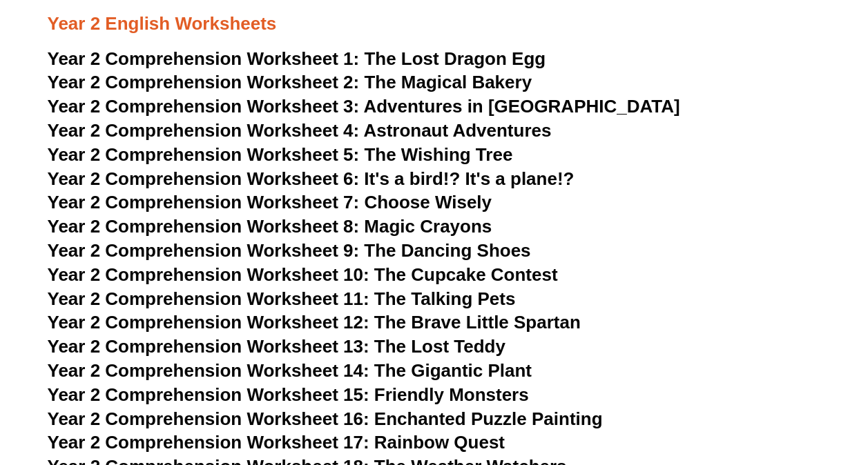
scroll to position [2845, 0]
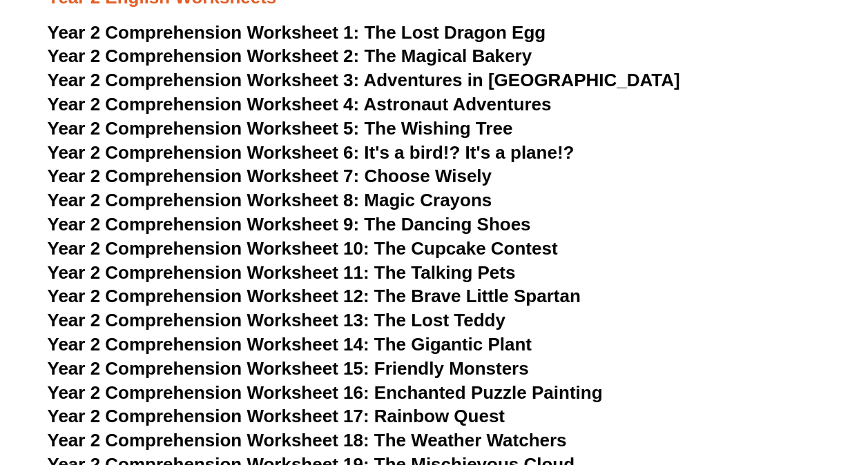
click at [471, 126] on span "The Wishing Tree" at bounding box center [438, 128] width 148 height 21
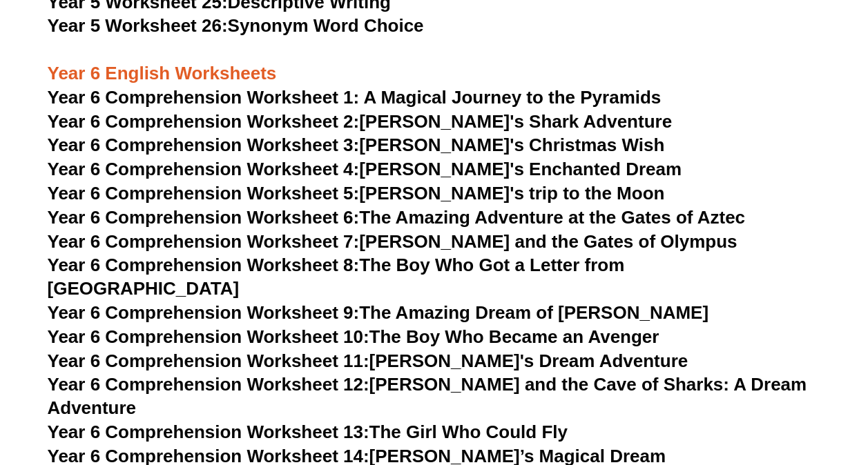
scroll to position [6877, 0]
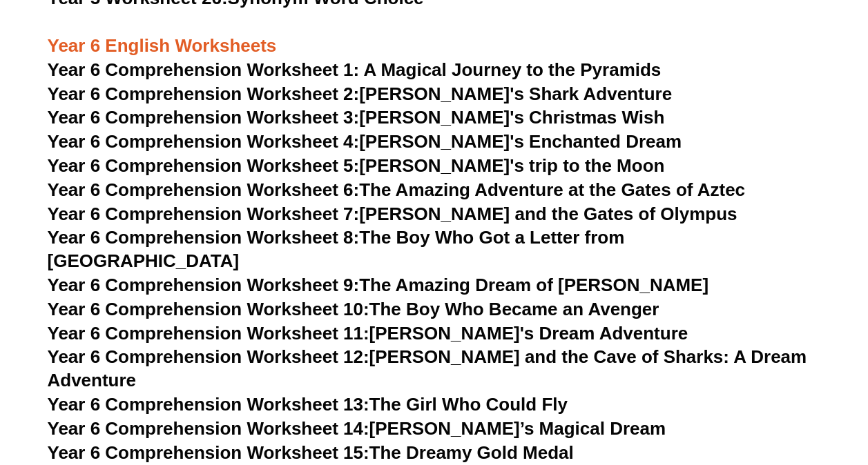
click at [507, 299] on link "Year 6 Comprehension Worksheet 10: The Boy Who Became an Avenger" at bounding box center [354, 309] width 612 height 21
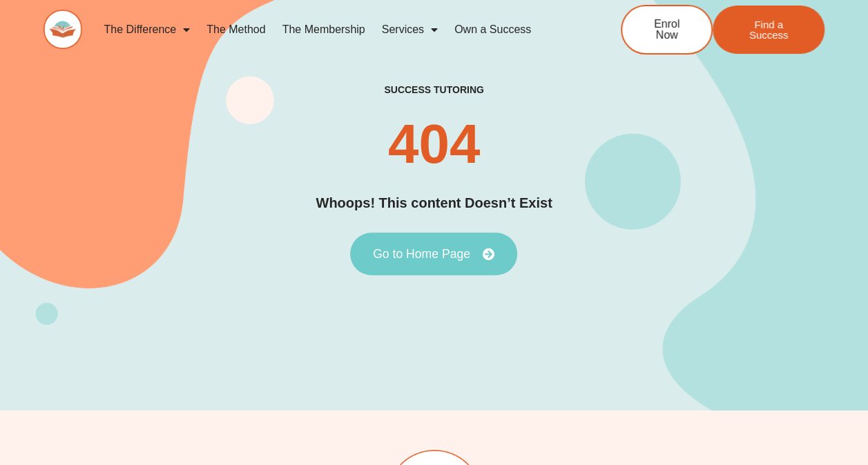
click at [429, 255] on span "Go to Home Page" at bounding box center [421, 254] width 97 height 12
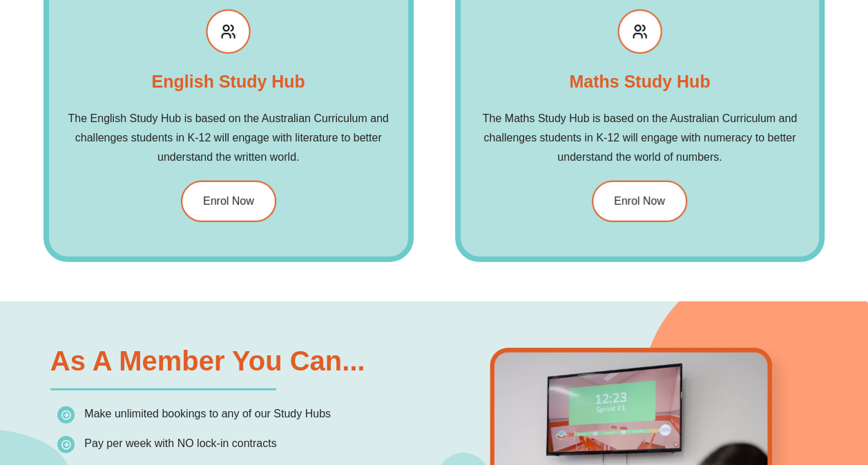
scroll to position [1629, 0]
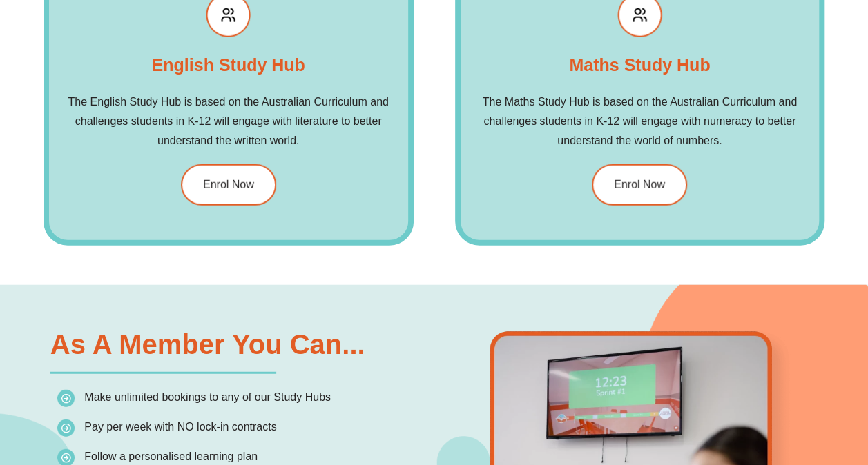
click at [637, 73] on h2 "Maths Study Hub" at bounding box center [639, 65] width 141 height 28
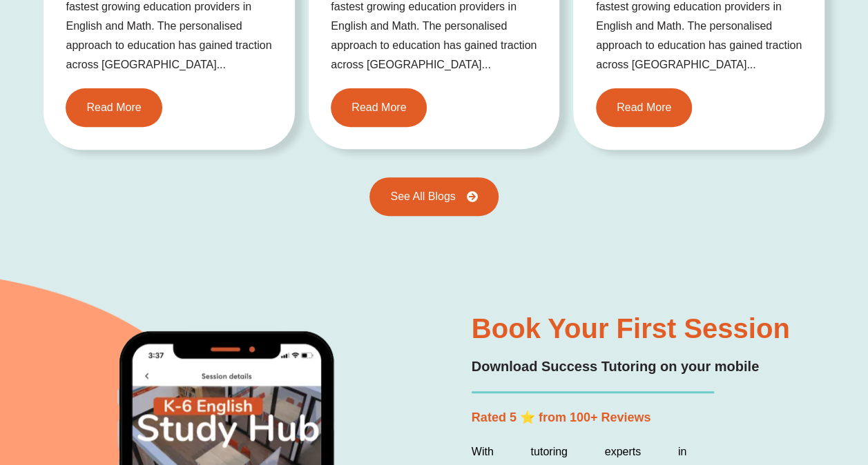
scroll to position [2845, 0]
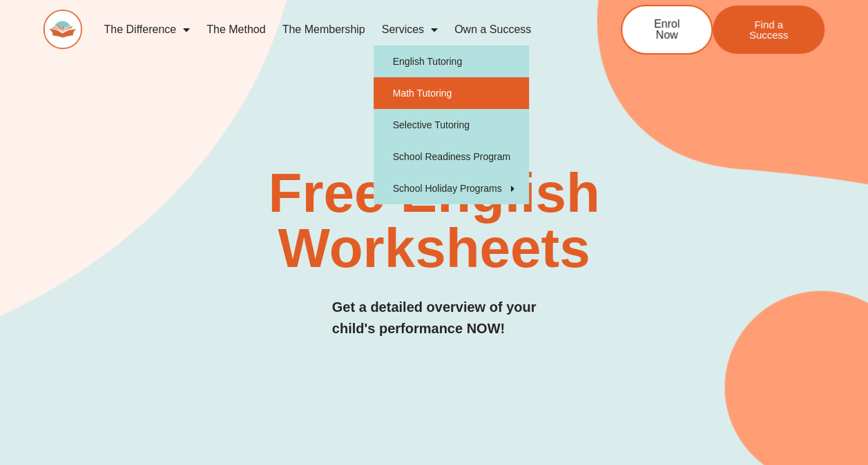
click at [426, 90] on link "Math Tutoring" at bounding box center [451, 93] width 155 height 32
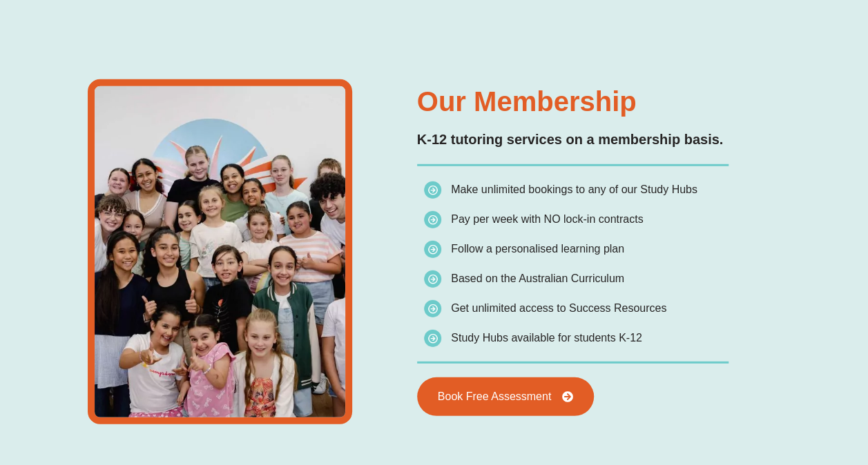
scroll to position [1990, 0]
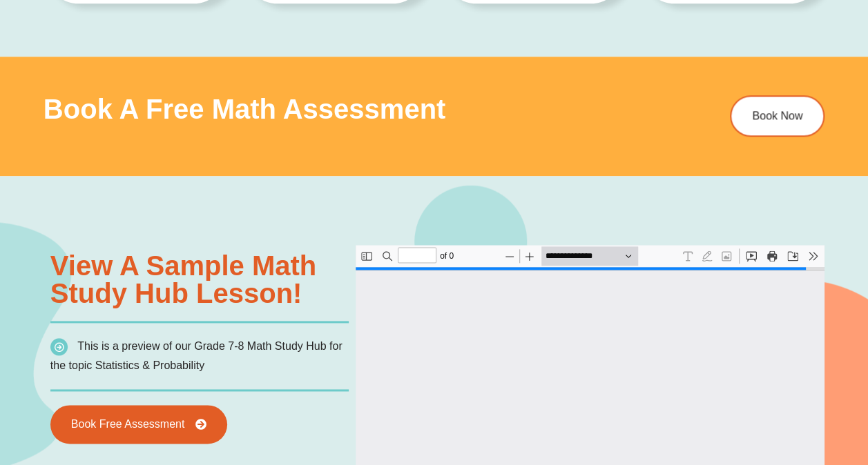
type input "*"
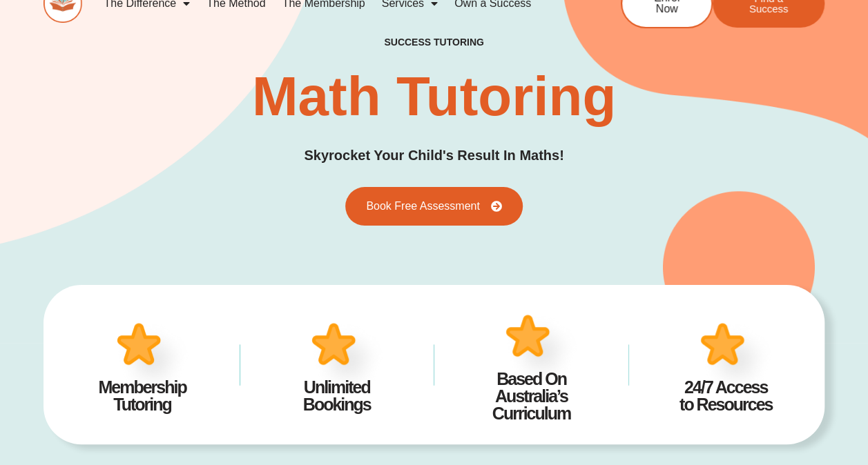
scroll to position [0, 0]
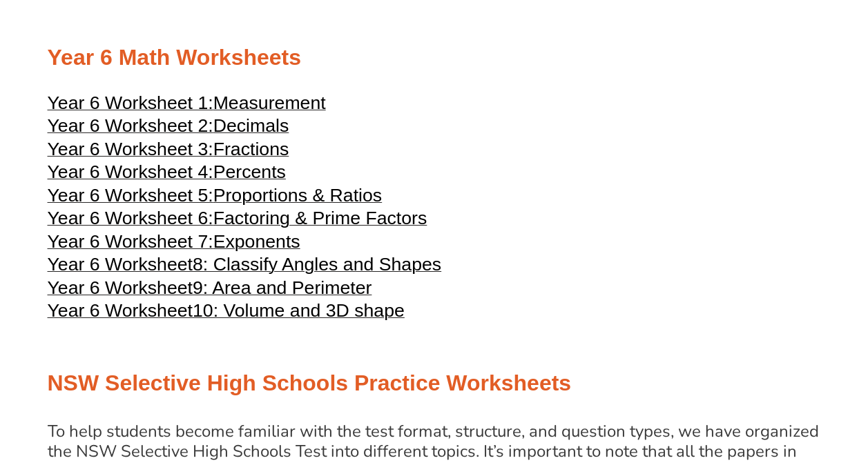
scroll to position [2324, 0]
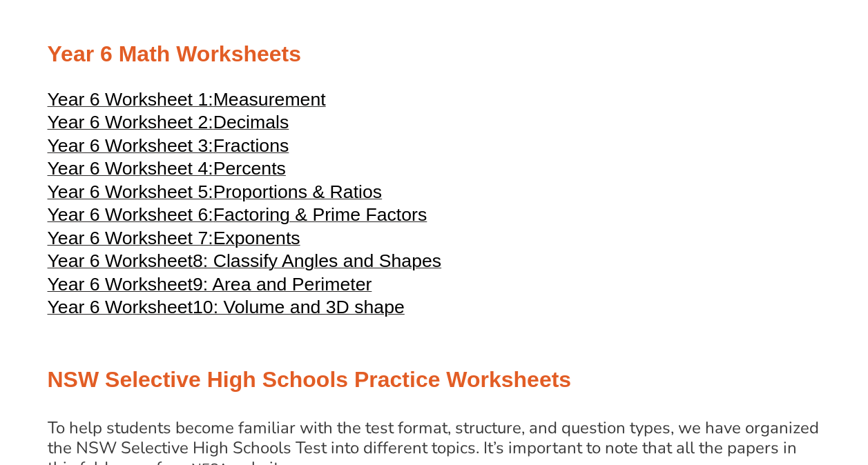
click at [253, 179] on span "Percents" at bounding box center [249, 168] width 72 height 21
click at [367, 225] on span "Factoring & Prime Factors" at bounding box center [320, 214] width 214 height 21
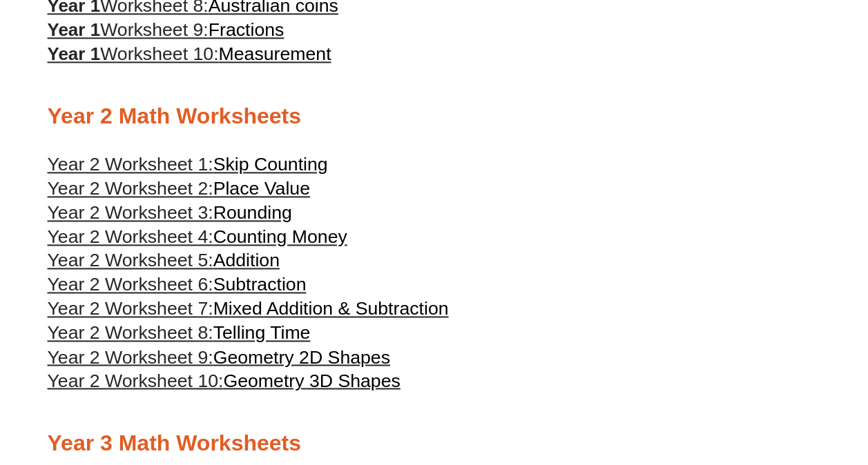
scroll to position [943, 0]
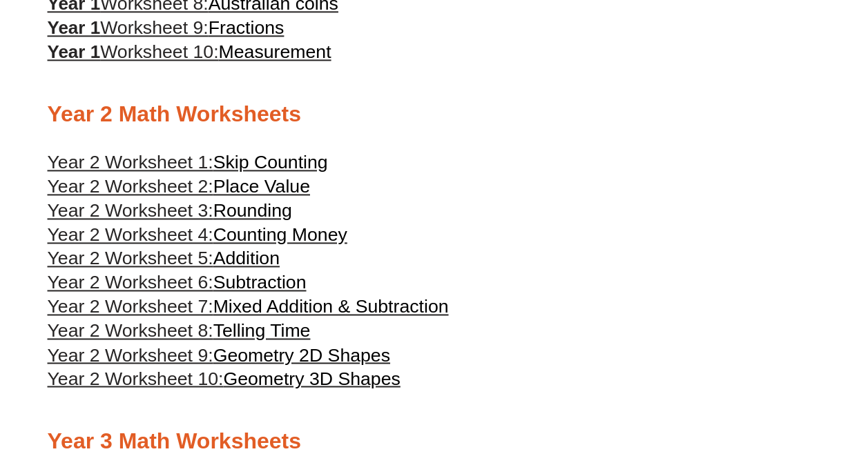
click at [193, 197] on span "Year 2 Worksheet 2:" at bounding box center [131, 186] width 166 height 21
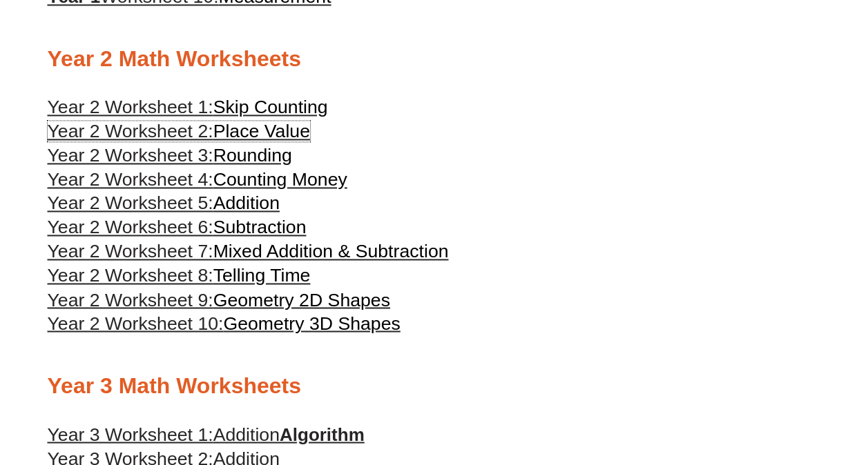
scroll to position [1026, 0]
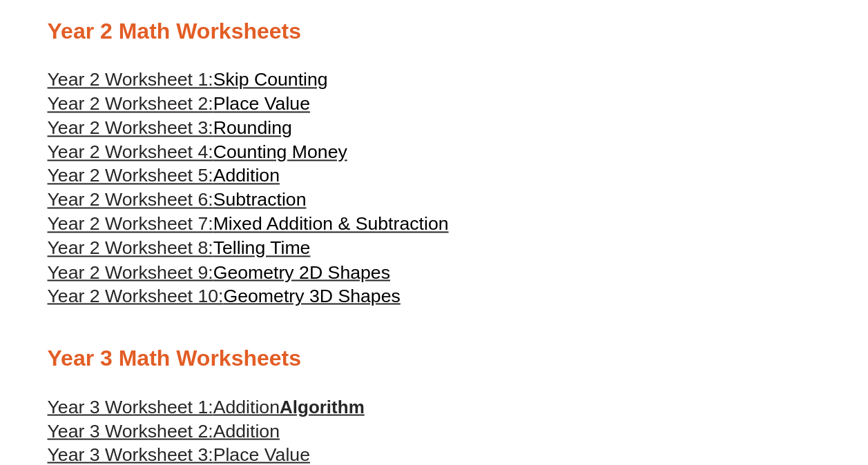
click at [305, 282] on span "Geometry 2D Shapes" at bounding box center [301, 272] width 177 height 21
